Goal: Task Accomplishment & Management: Manage account settings

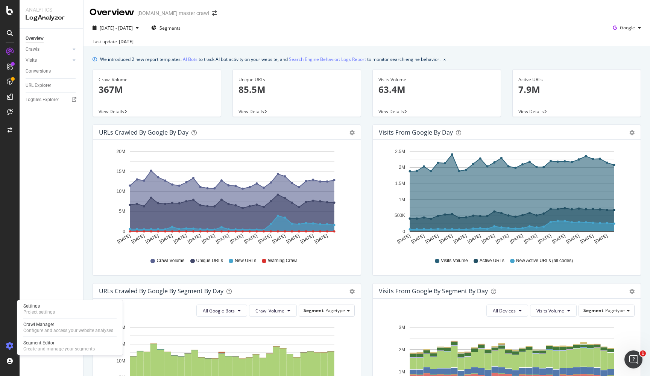
click at [8, 344] on icon at bounding box center [10, 346] width 8 height 8
click at [41, 345] on div "Organizations" at bounding box center [49, 347] width 29 height 6
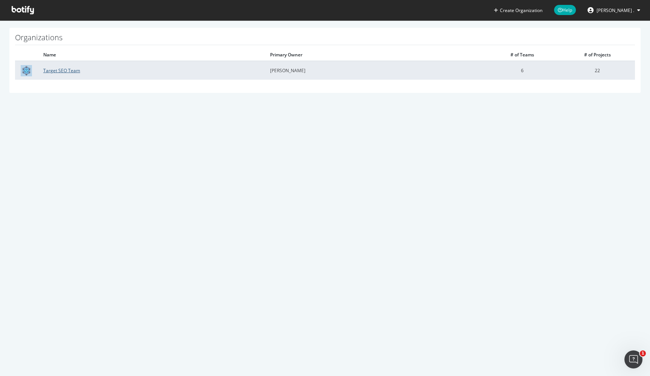
click at [54, 70] on link "Target SEO Team" at bounding box center [61, 70] width 37 height 6
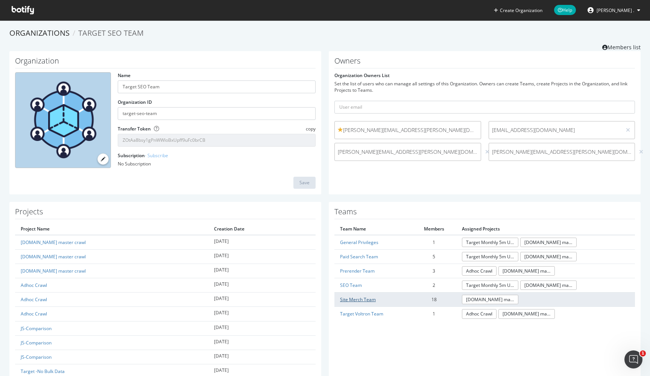
click at [361, 296] on link "Site Merch Team" at bounding box center [358, 299] width 36 height 6
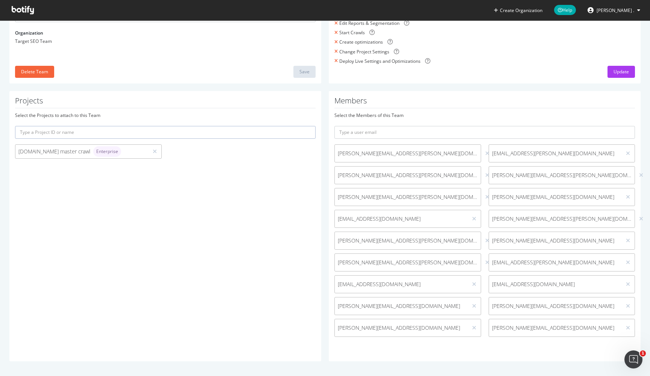
scroll to position [86, 0]
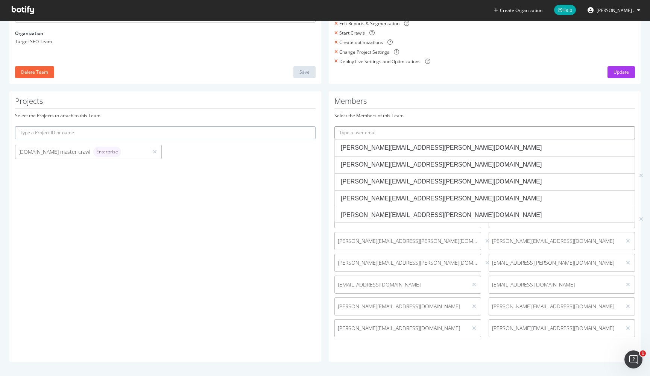
click at [378, 132] on input "text" at bounding box center [484, 132] width 300 height 13
paste input "[PERSON_NAME][EMAIL_ADDRESS][PERSON_NAME][DOMAIN_NAME]"
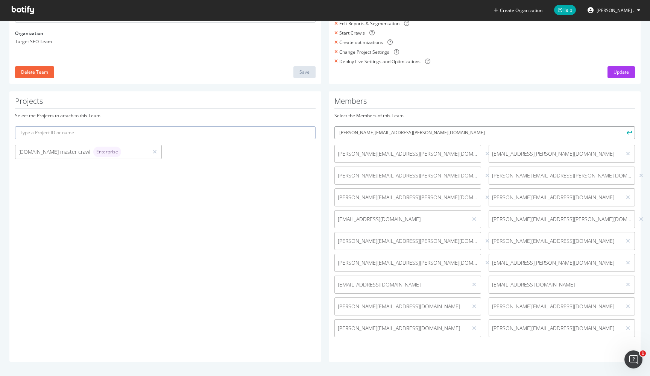
type input "[PERSON_NAME][EMAIL_ADDRESS][PERSON_NAME][DOMAIN_NAME]"
click at [460, 112] on div "Select the Members of this Team" at bounding box center [484, 115] width 300 height 6
click at [629, 133] on icon "submit" at bounding box center [629, 133] width 5 height 4
